Goal: Task Accomplishment & Management: Use online tool/utility

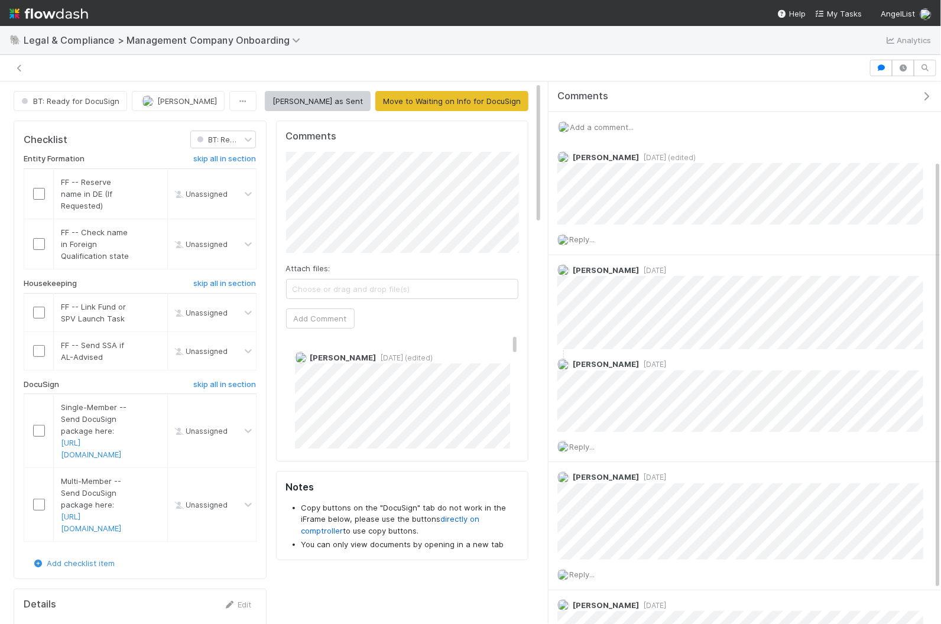
scroll to position [99, 0]
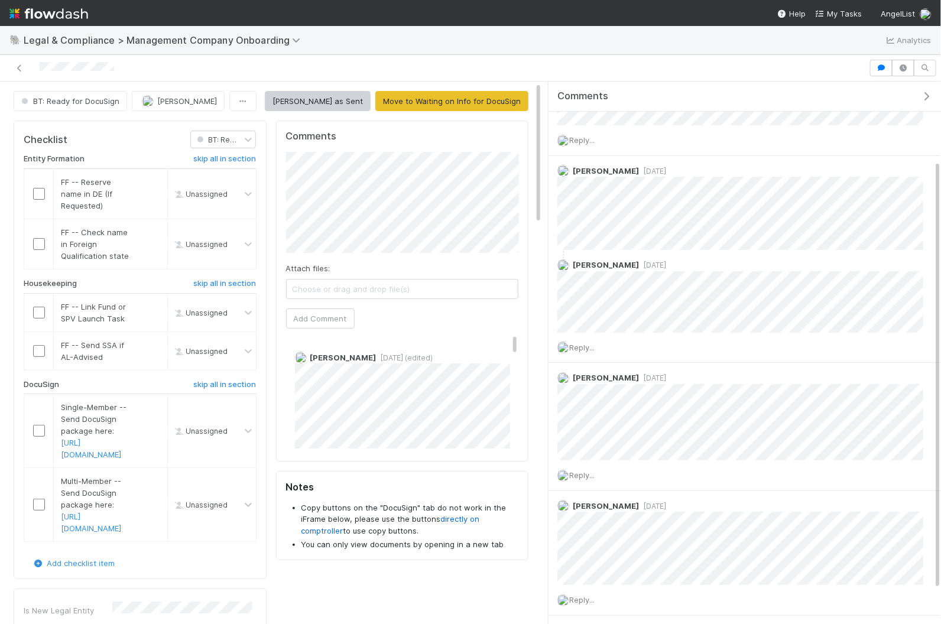
click at [46, 16] on img at bounding box center [48, 14] width 79 height 20
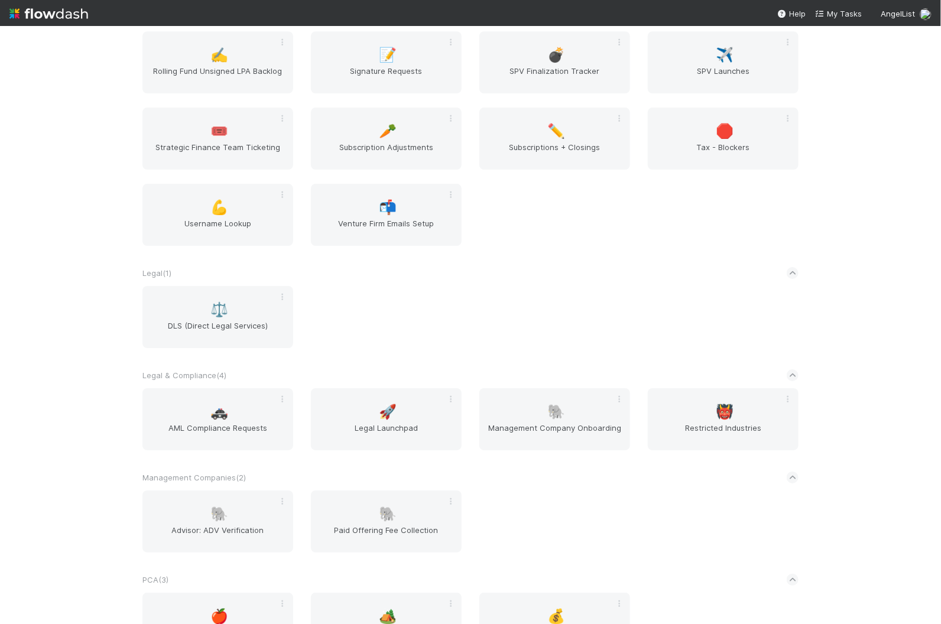
scroll to position [1614, 0]
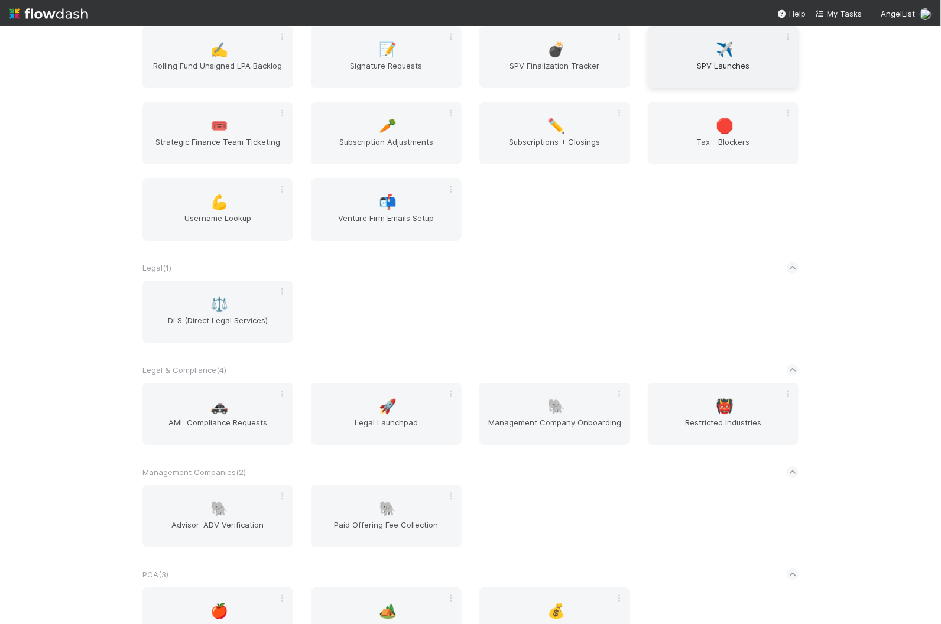
click at [736, 75] on span "SPV Launches" at bounding box center [723, 72] width 141 height 24
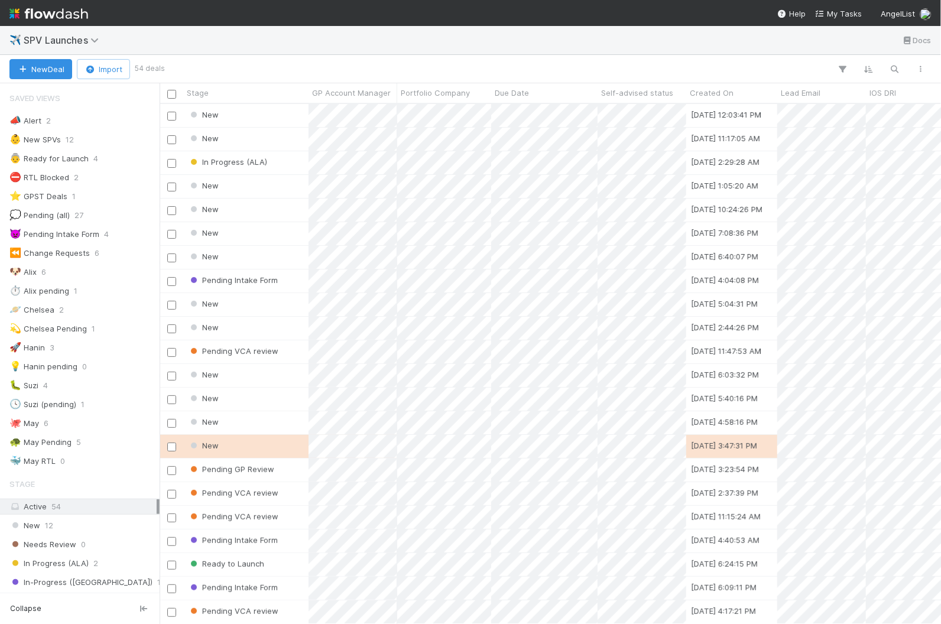
scroll to position [520, 781]
click at [893, 69] on icon "button" at bounding box center [895, 69] width 12 height 11
type input "replit"
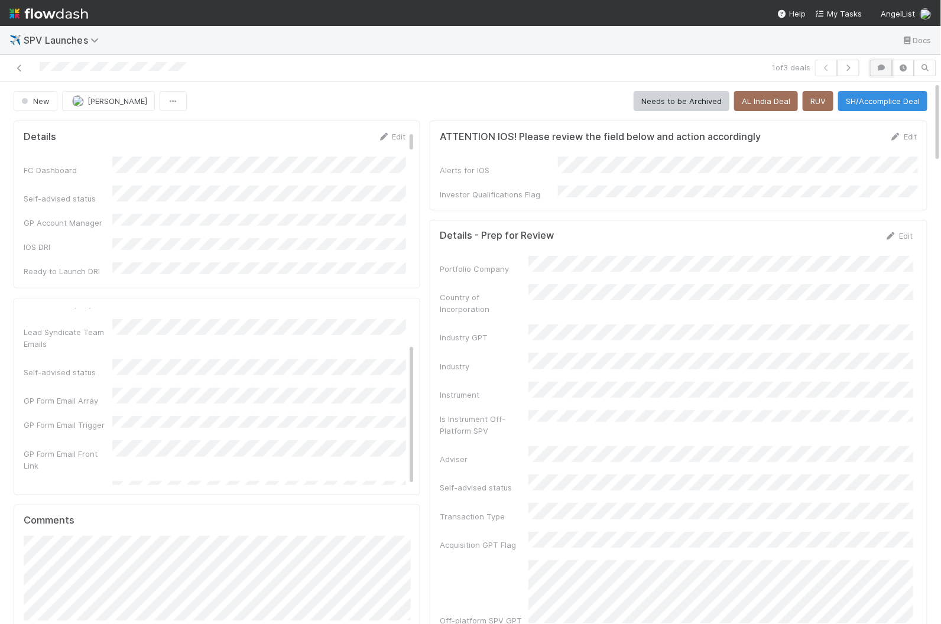
click at [878, 72] on button "button" at bounding box center [881, 68] width 22 height 17
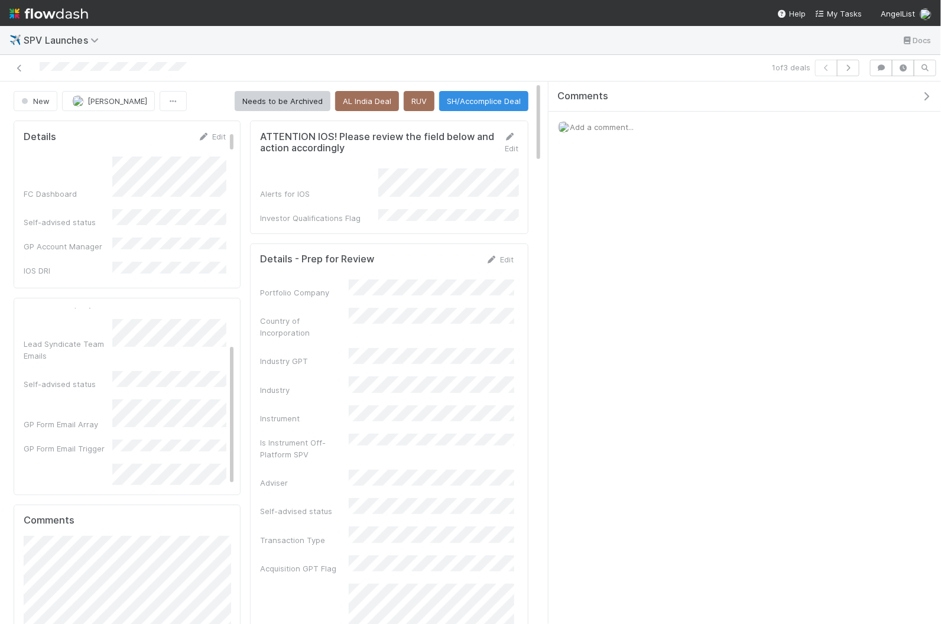
click at [647, 127] on div "Add a comment..." at bounding box center [745, 127] width 392 height 31
click at [606, 125] on span "Add a comment..." at bounding box center [602, 126] width 64 height 9
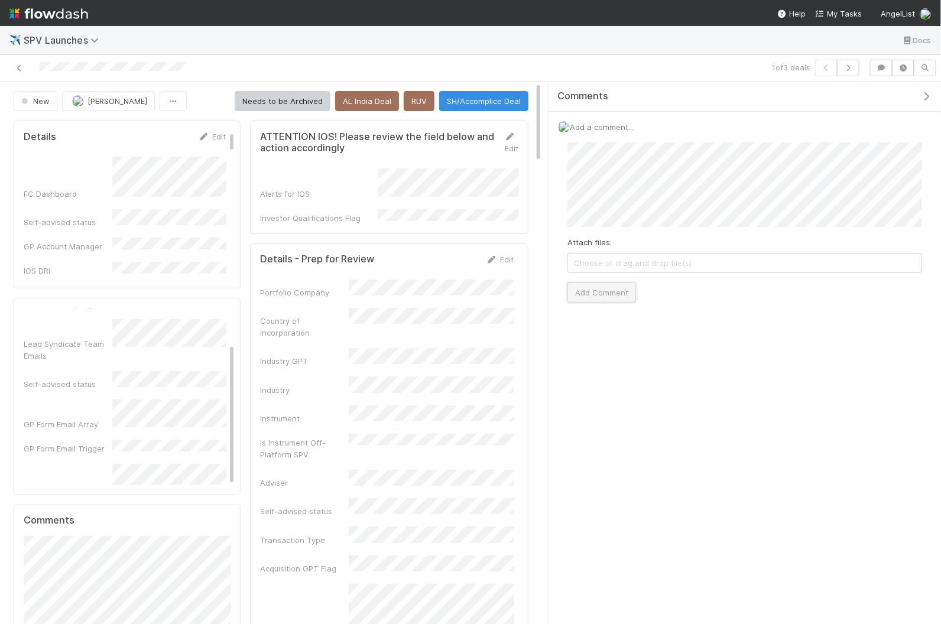
click at [615, 285] on button "Add Comment" at bounding box center [601, 293] width 69 height 20
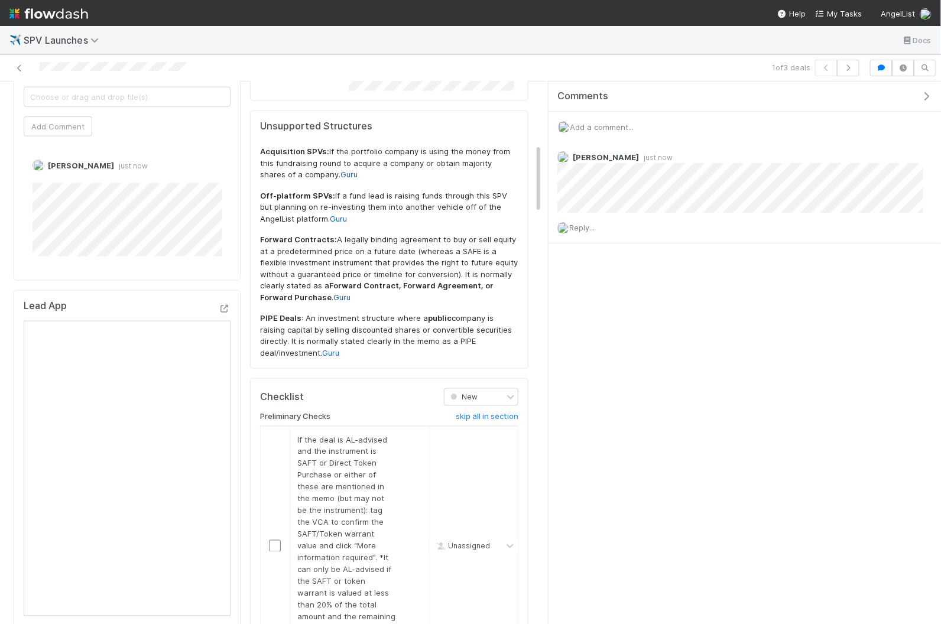
scroll to position [684, 0]
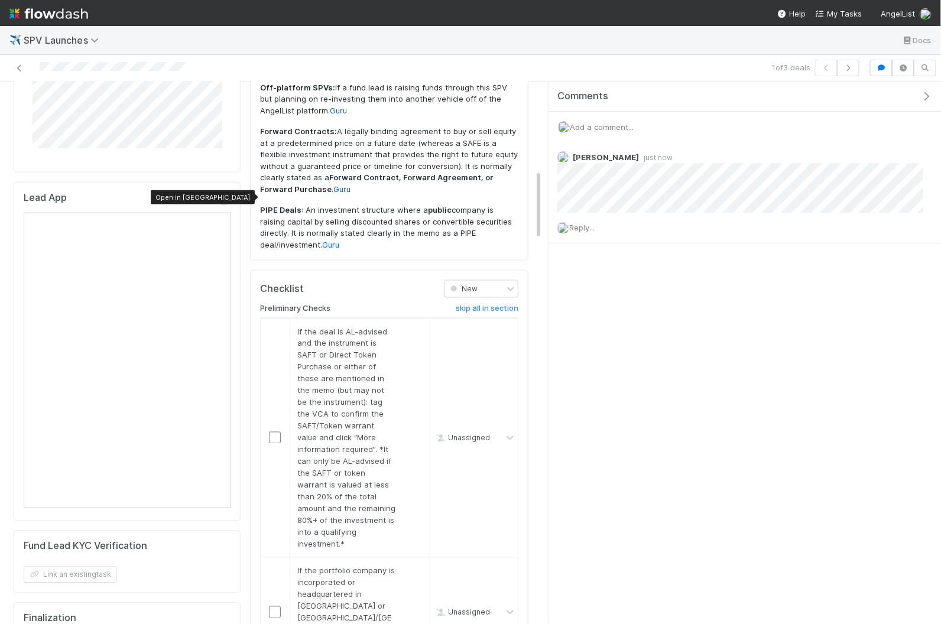
click at [227, 197] on icon at bounding box center [225, 201] width 12 height 8
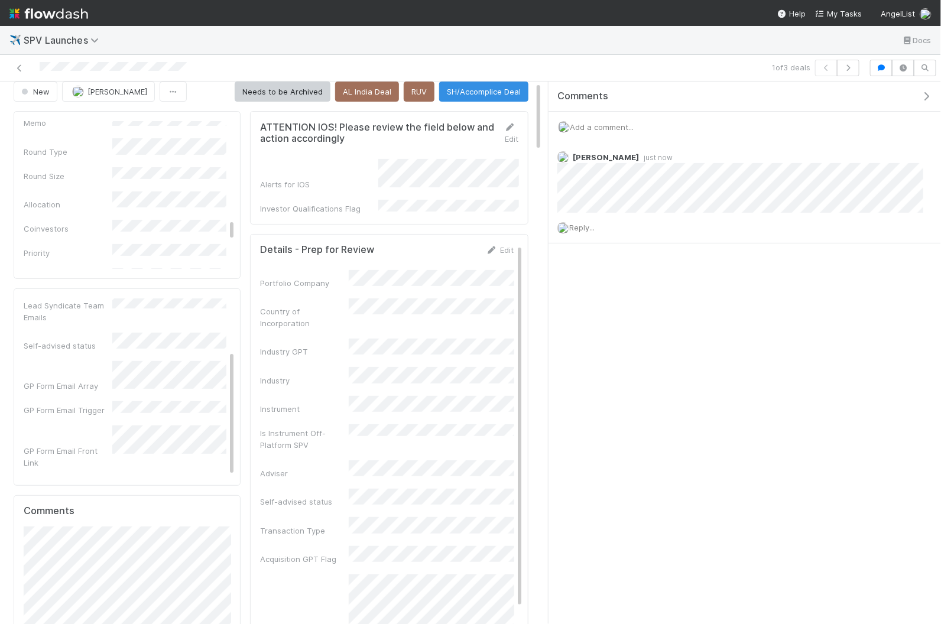
scroll to position [0, 0]
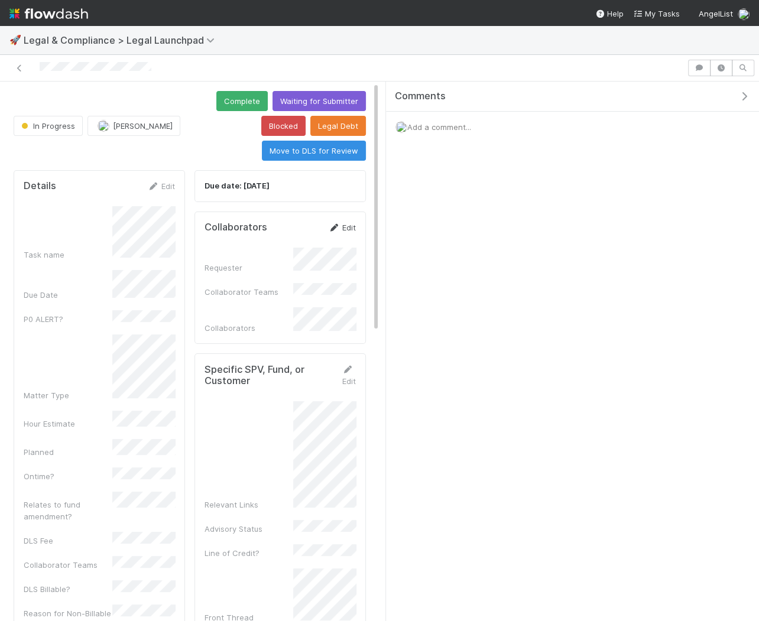
click at [342, 223] on link "Edit" at bounding box center [342, 227] width 28 height 9
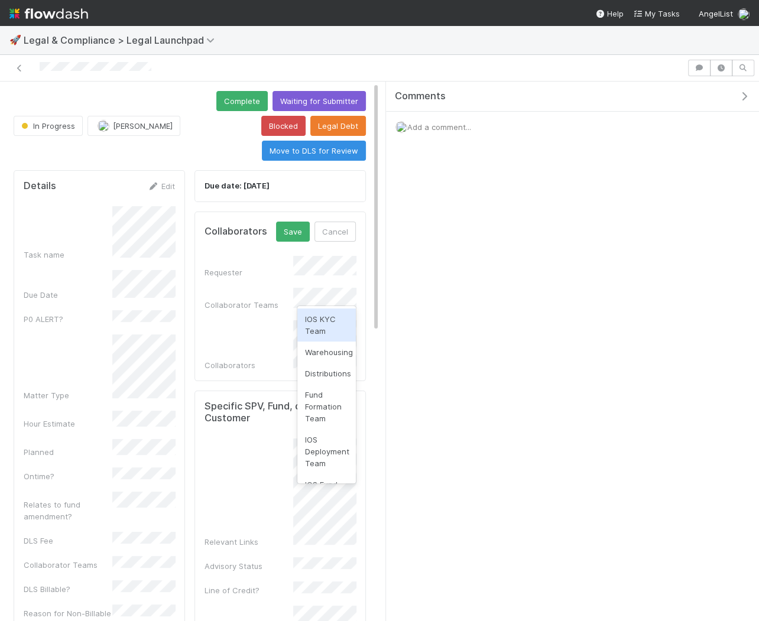
click at [276, 359] on div "Collaborators" at bounding box center [249, 365] width 89 height 12
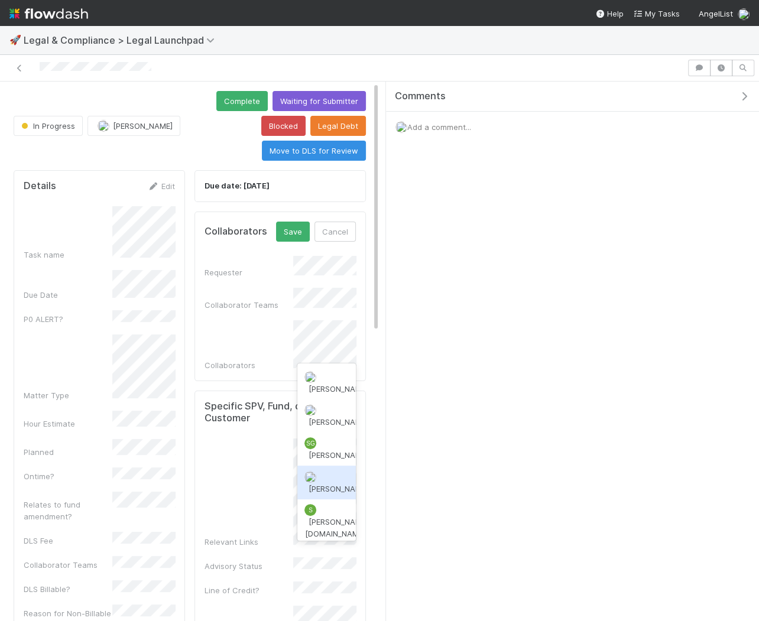
click at [335, 484] on span "[PERSON_NAME]" at bounding box center [338, 488] width 60 height 9
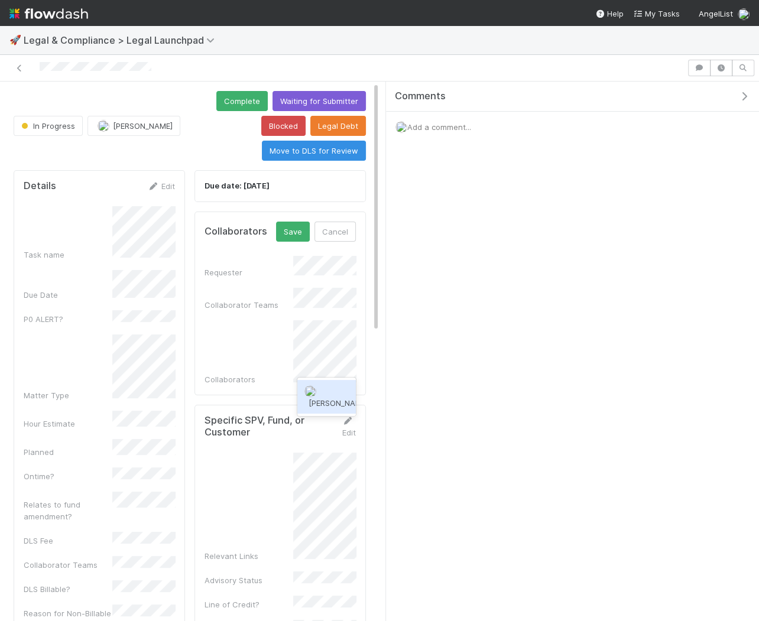
click at [334, 398] on span "[PERSON_NAME]" at bounding box center [338, 402] width 60 height 9
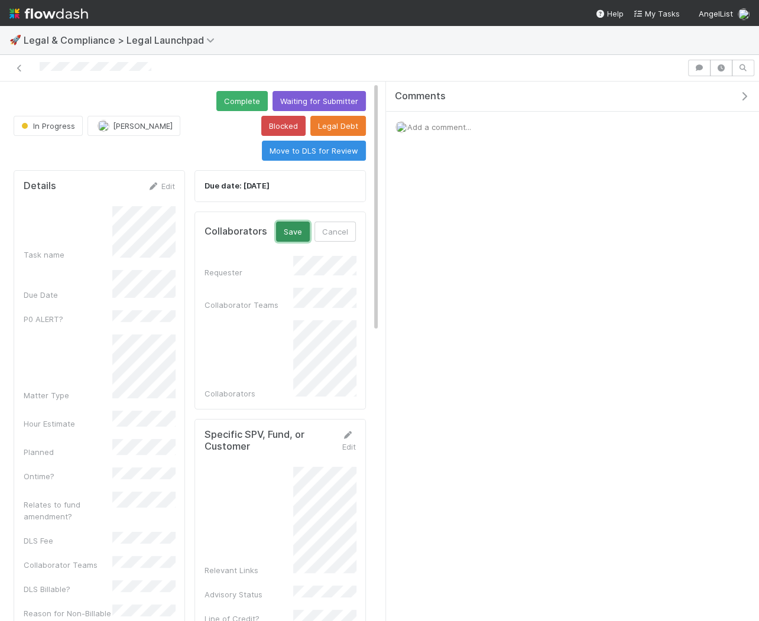
click at [294, 230] on button "Save" at bounding box center [293, 232] width 34 height 20
